Goal: Task Accomplishment & Management: Use online tool/utility

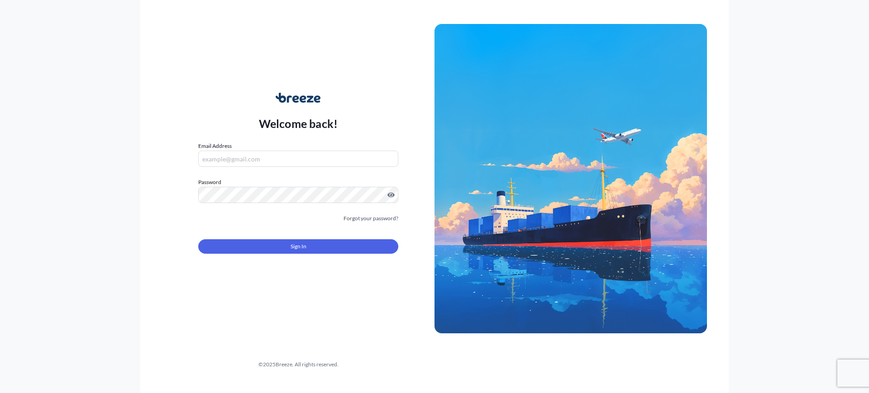
type input "[EMAIL_ADDRESS][DOMAIN_NAME]"
click at [282, 246] on button "Sign In" at bounding box center [298, 246] width 200 height 14
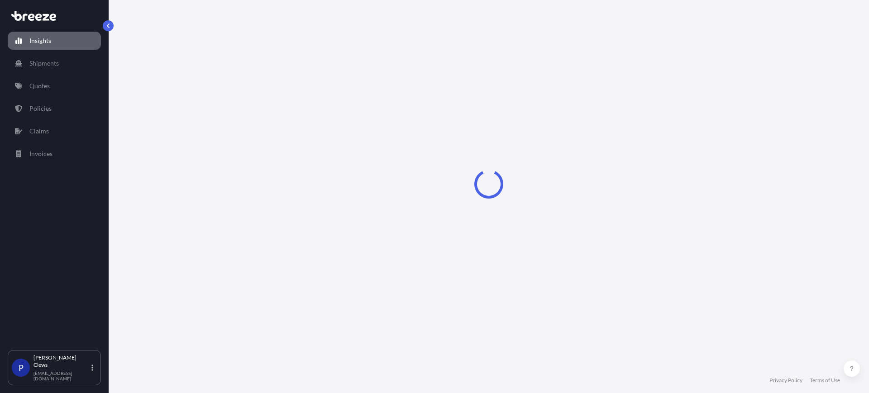
select select "2025"
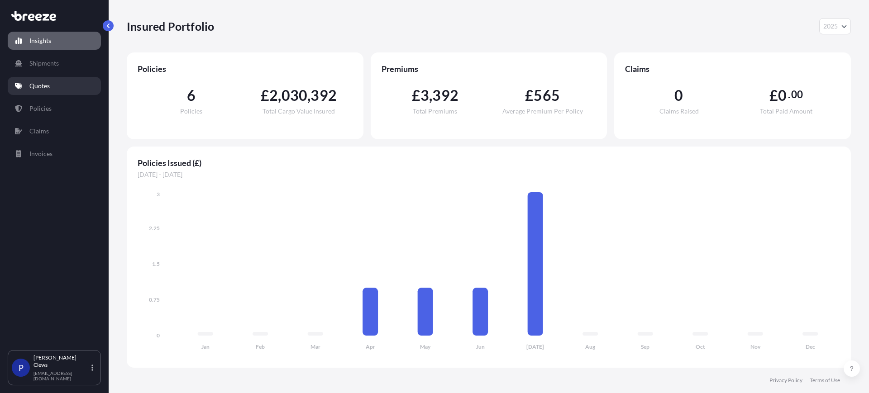
click at [56, 88] on link "Quotes" at bounding box center [54, 86] width 93 height 18
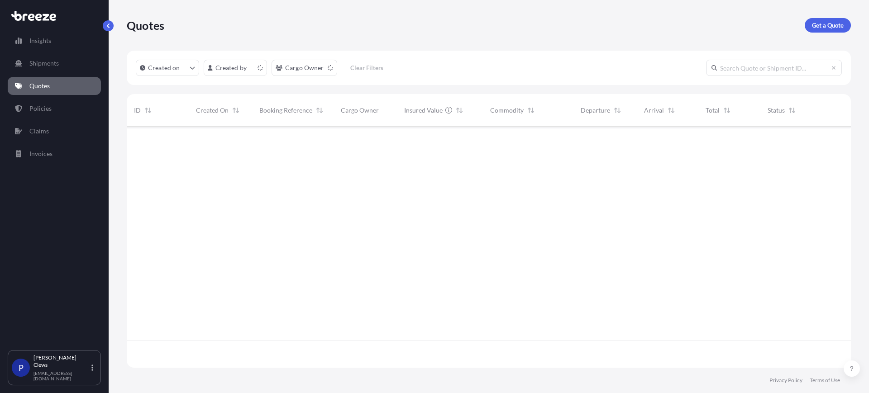
scroll to position [238, 716]
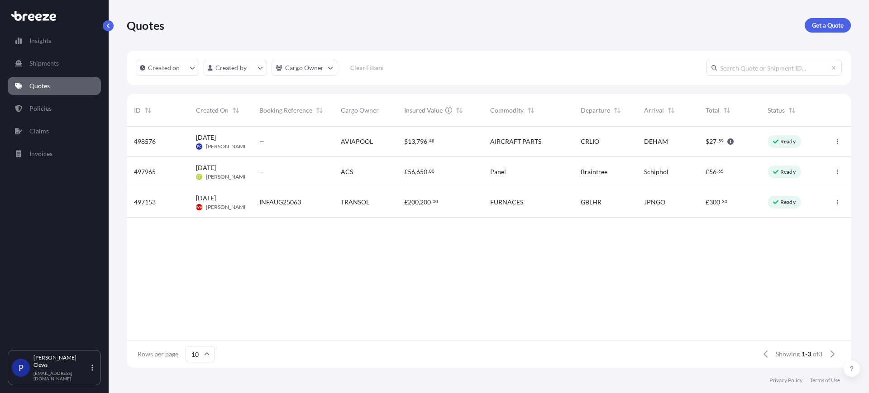
click at [209, 144] on span "[PERSON_NAME]" at bounding box center [227, 146] width 43 height 7
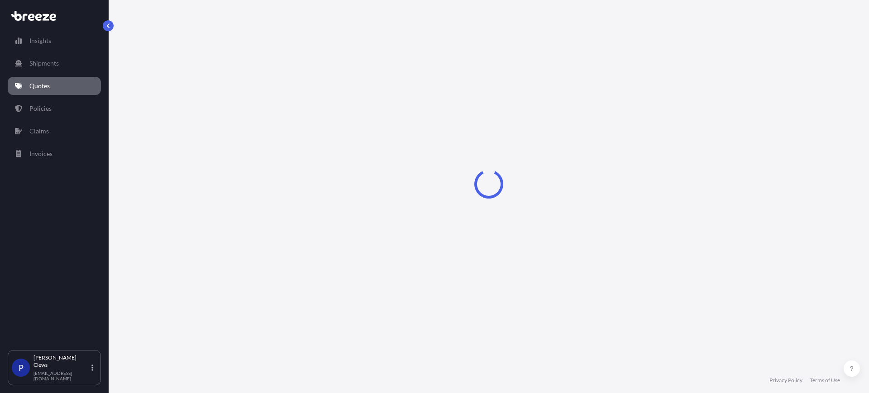
select select "Road"
select select "Sea"
select select "Road"
select select "1"
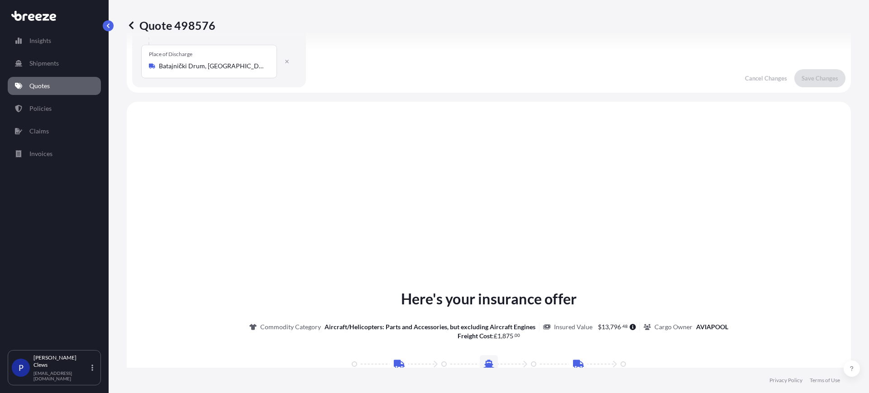
scroll to position [419, 0]
